Goal: Register for event/course

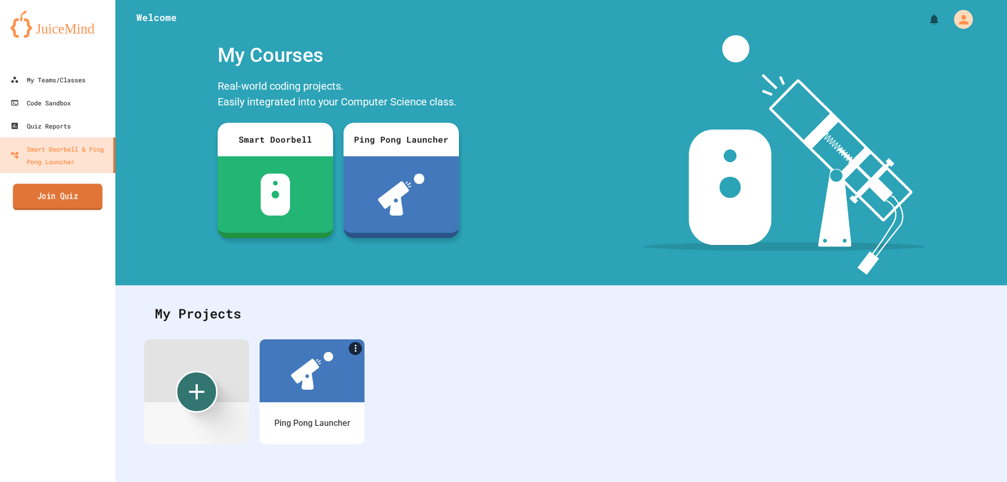
click at [46, 197] on link "Join Quiz" at bounding box center [58, 197] width 90 height 26
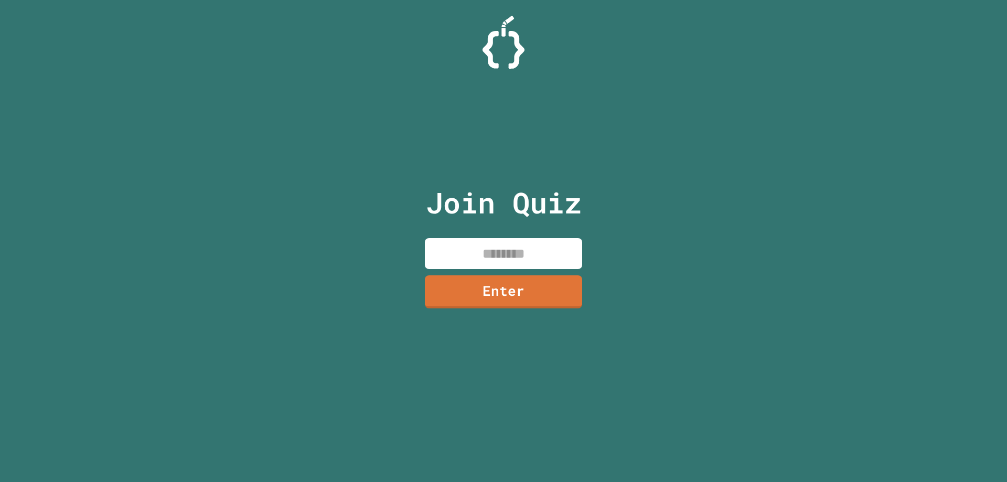
click at [506, 259] on input at bounding box center [503, 253] width 157 height 31
type input "********"
click at [518, 281] on link "Enter" at bounding box center [504, 291] width 160 height 35
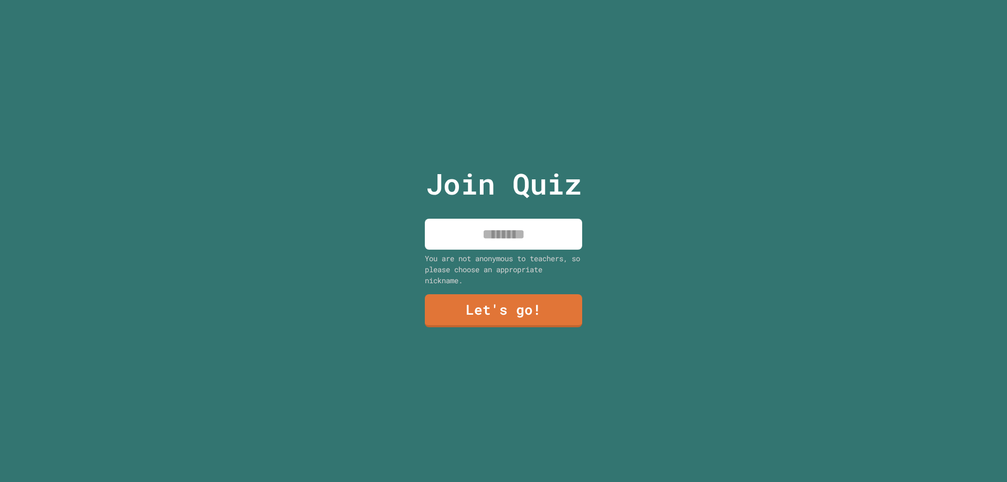
click at [516, 233] on input at bounding box center [503, 234] width 157 height 31
type input "*"
type input "********"
click at [516, 319] on link "Let's go!" at bounding box center [504, 309] width 150 height 35
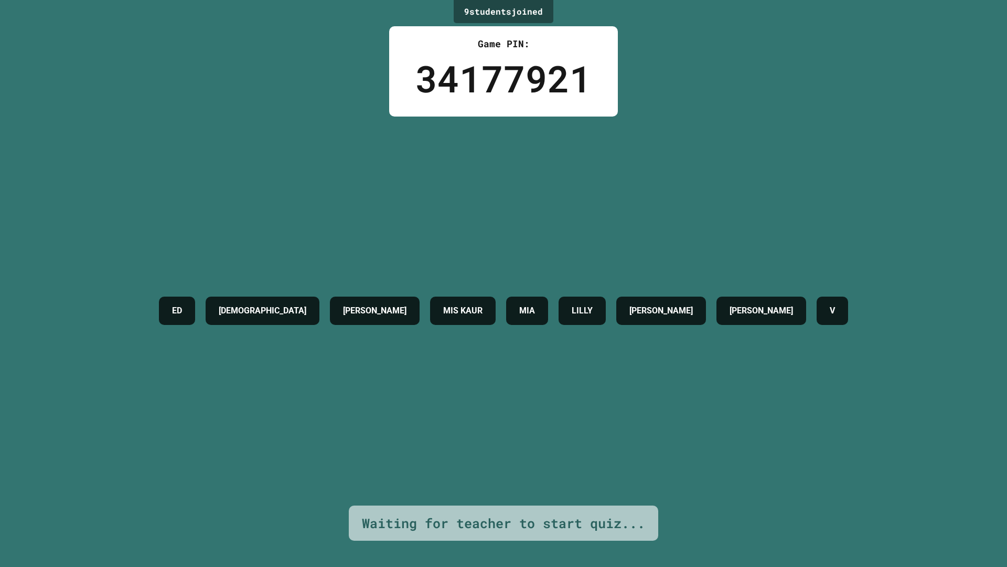
drag, startPoint x: 238, startPoint y: 24, endPoint x: 0, endPoint y: 566, distance: 592.5
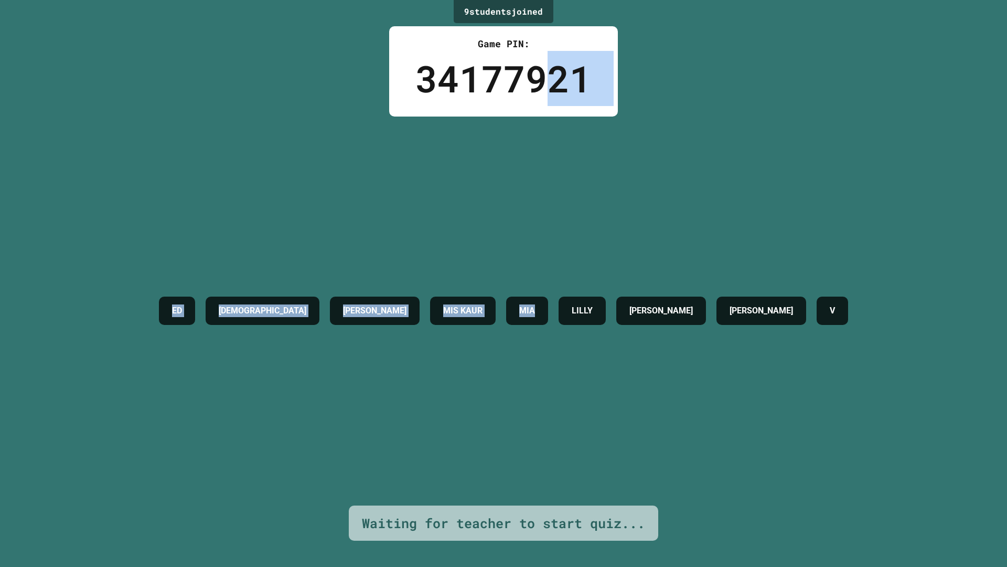
drag, startPoint x: 517, startPoint y: 108, endPoint x: 523, endPoint y: 79, distance: 29.5
click at [533, 84] on div "9 student s joined Game PIN: 34177921 ED [PERSON_NAME] MIS [PERSON_NAME] [PERSO…" at bounding box center [503, 283] width 1007 height 567
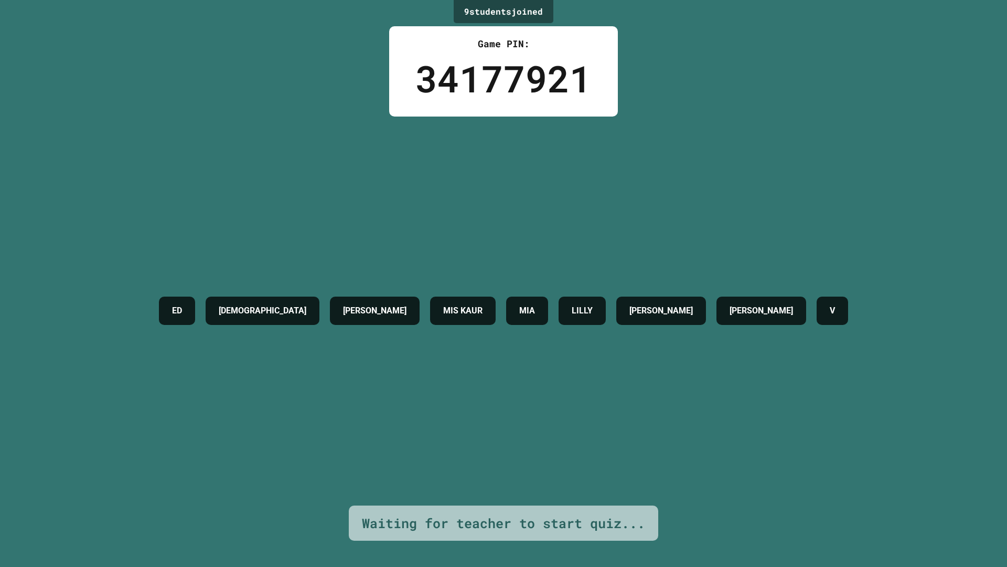
drag, startPoint x: 998, startPoint y: 177, endPoint x: 961, endPoint y: 106, distance: 79.8
